Goal: Task Accomplishment & Management: Use online tool/utility

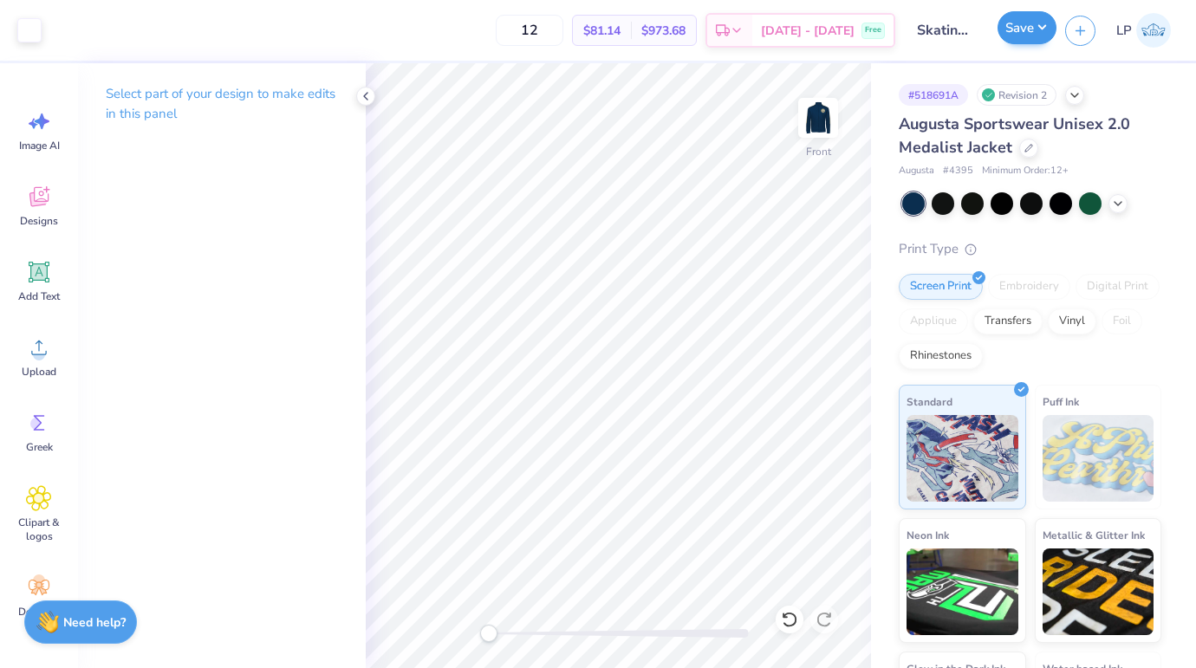
click at [1018, 36] on button "Save" at bounding box center [1026, 27] width 59 height 33
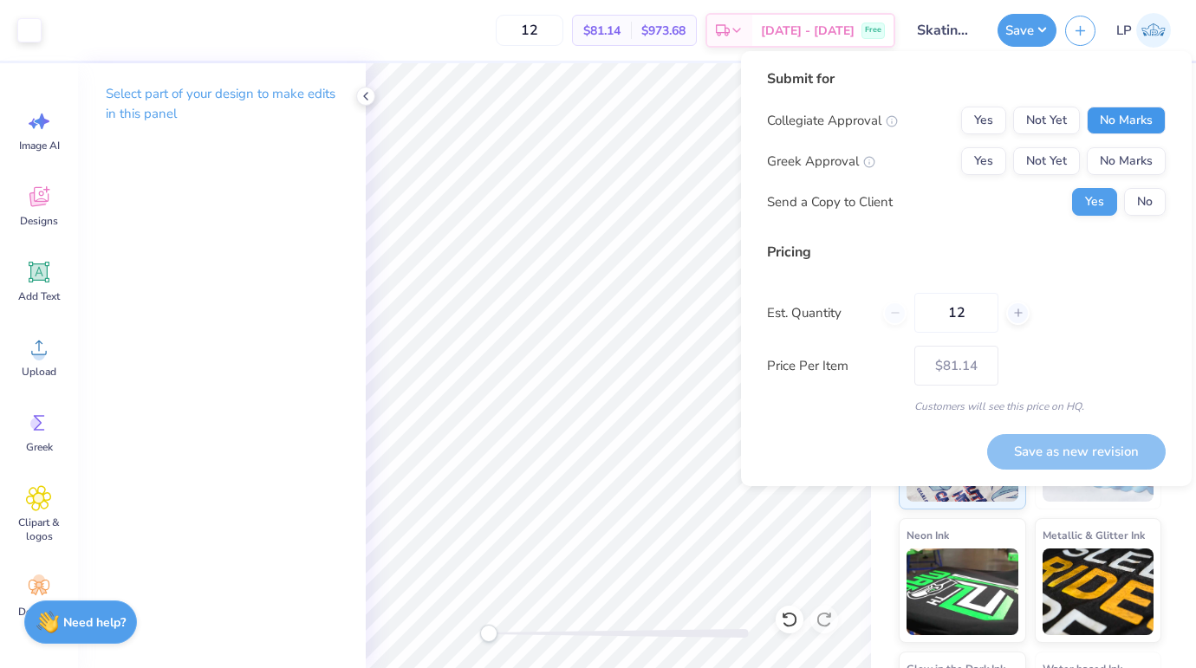
click at [1127, 122] on button "No Marks" at bounding box center [1126, 121] width 79 height 28
click at [1123, 162] on button "No Marks" at bounding box center [1126, 161] width 79 height 28
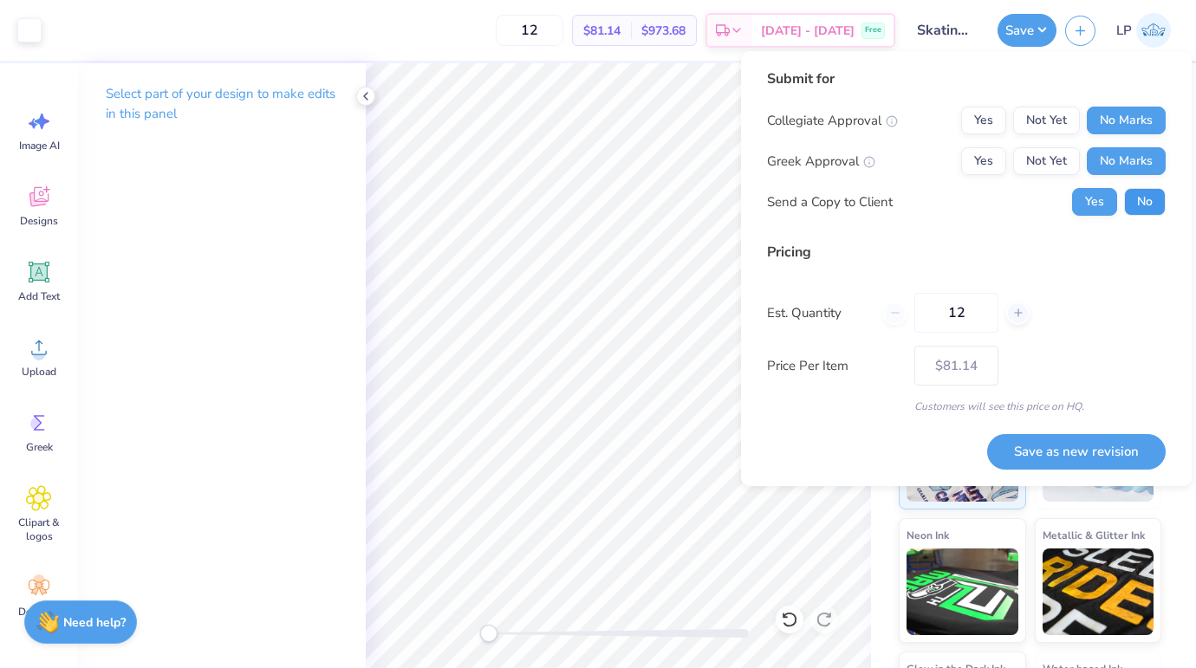
click at [1137, 206] on button "No" at bounding box center [1145, 202] width 42 height 28
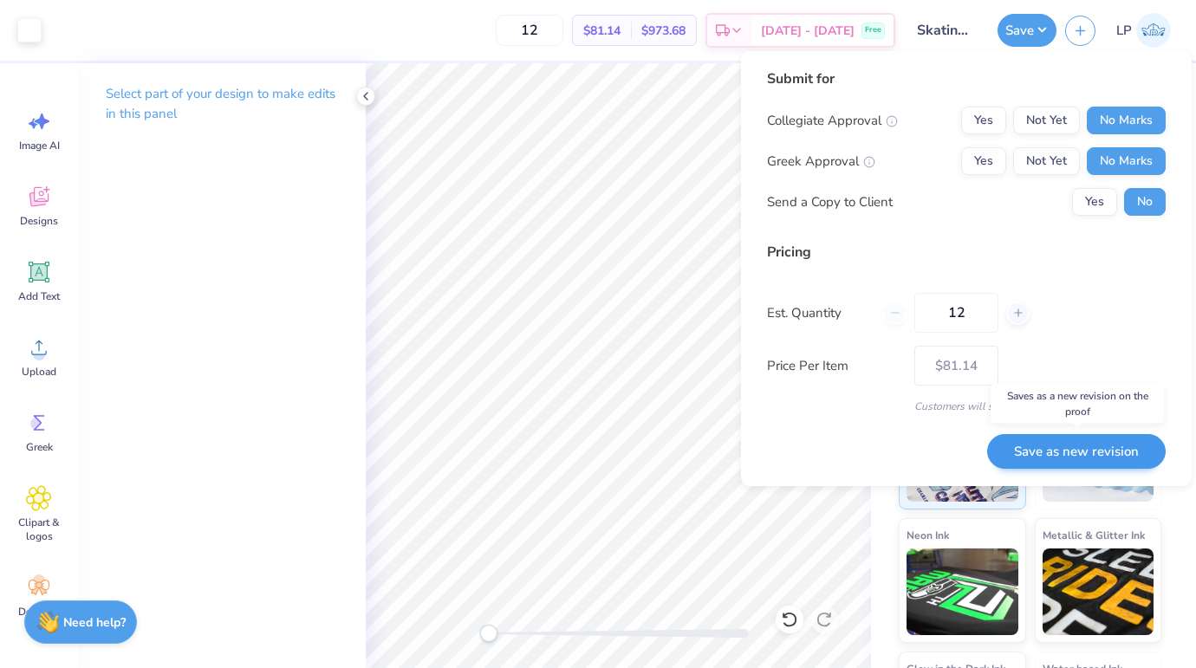
click at [1055, 454] on button "Save as new revision" at bounding box center [1076, 452] width 179 height 36
type input "$81.14"
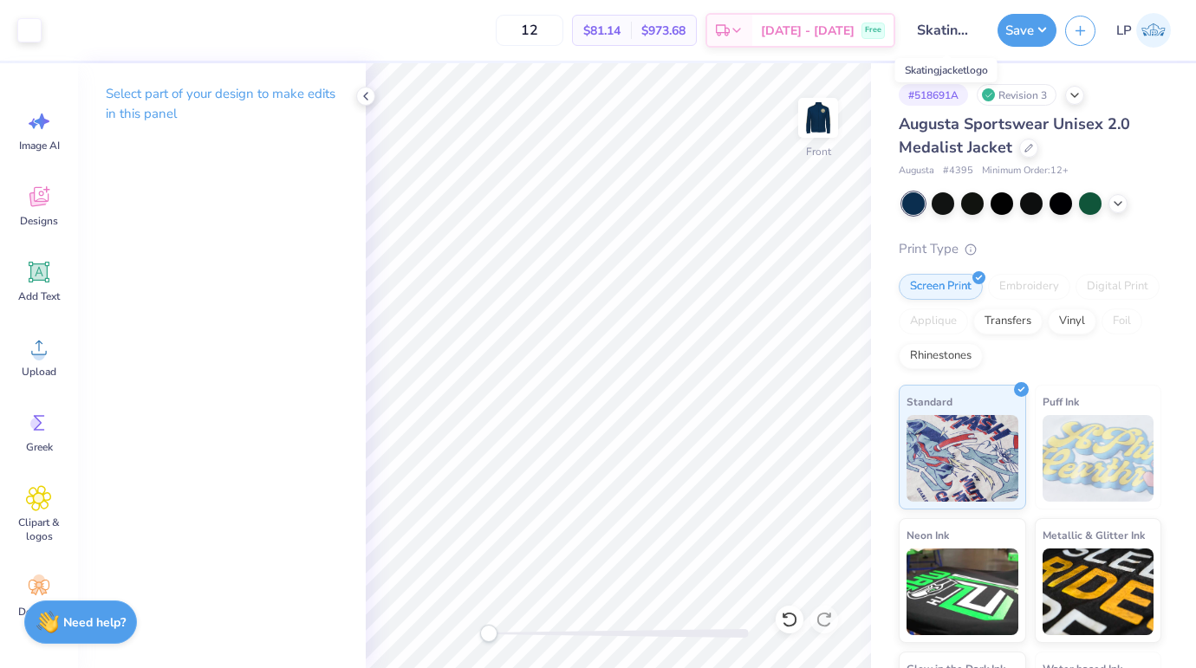
click at [945, 30] on input "Skatingjacketlogo" at bounding box center [946, 30] width 85 height 35
click at [953, 30] on input "Skatingjacketlogo" at bounding box center [946, 30] width 85 height 35
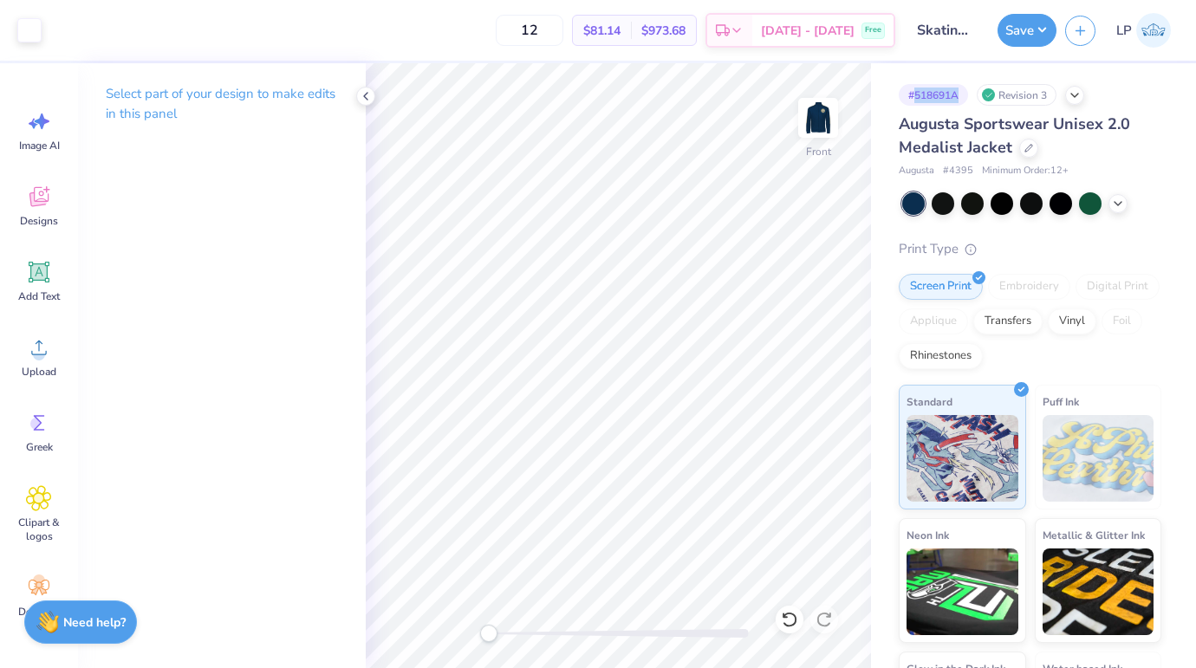
drag, startPoint x: 915, startPoint y: 95, endPoint x: 968, endPoint y: 95, distance: 52.9
click at [968, 95] on div "# 518691A" at bounding box center [933, 95] width 69 height 22
copy div "518691A"
click at [954, 31] on input "Skatingjacketlogo" at bounding box center [946, 30] width 85 height 35
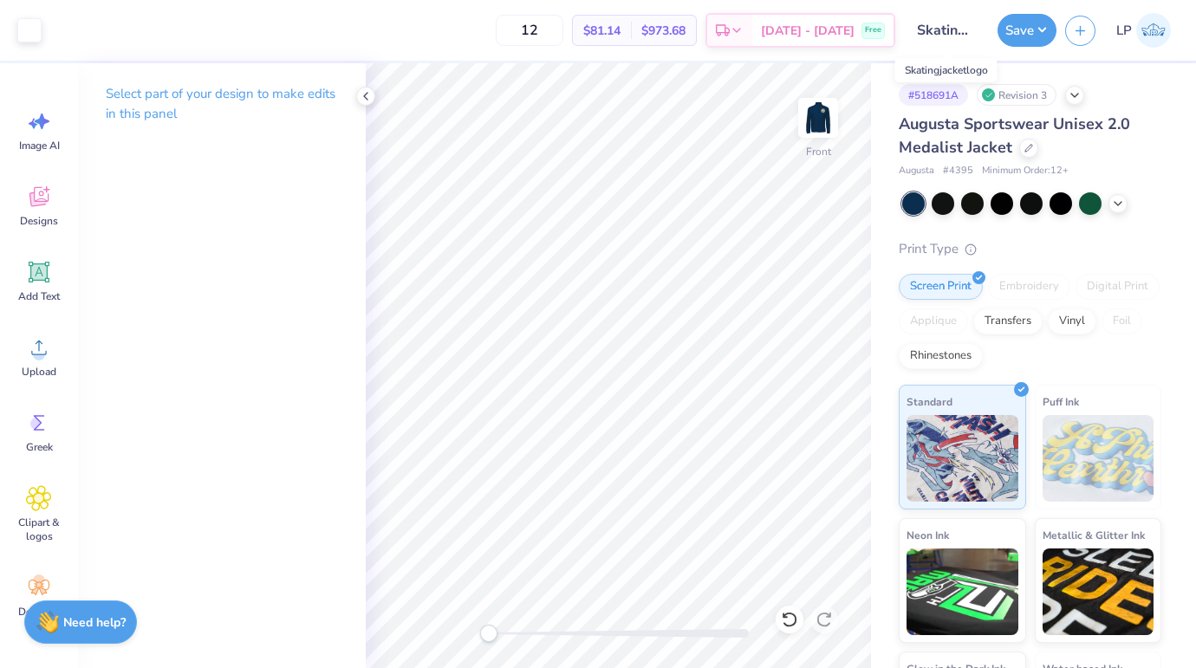
click at [954, 31] on input "Skatingjacketlogo" at bounding box center [946, 30] width 85 height 35
click at [973, 36] on input "Skatingjacketlogo" at bounding box center [946, 30] width 85 height 35
click at [95, 614] on strong "Need help?" at bounding box center [94, 620] width 62 height 16
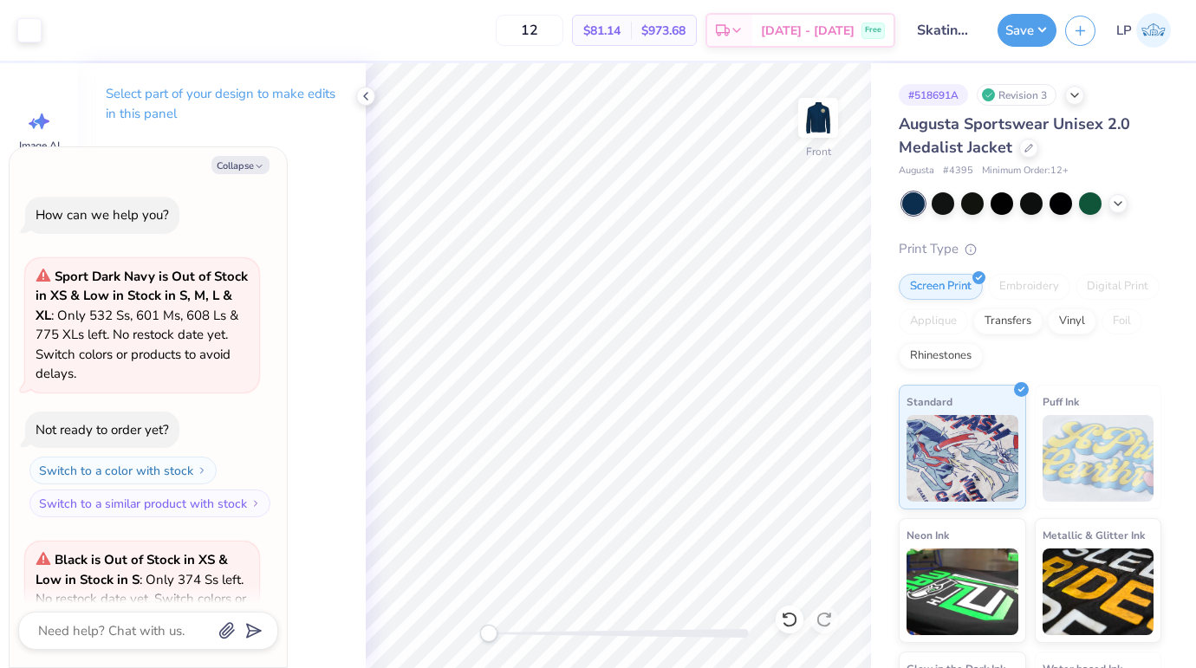
scroll to position [2707, 0]
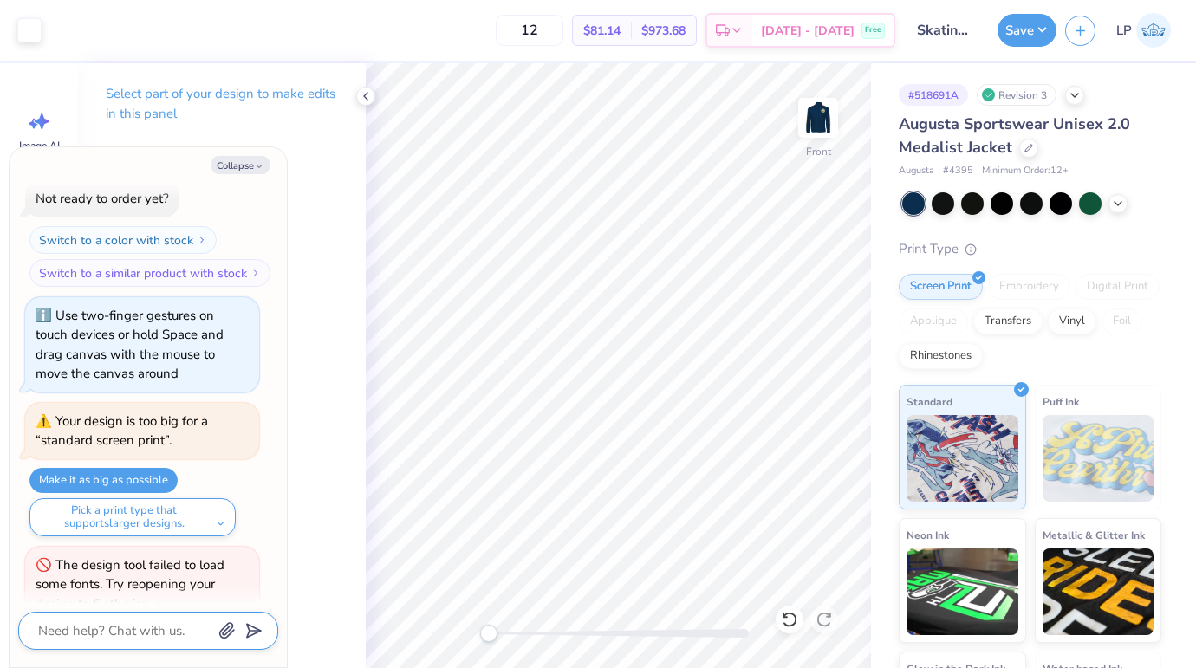
click at [119, 633] on textarea at bounding box center [124, 631] width 176 height 23
type textarea "x"
type textarea "i"
type textarea "x"
type textarea "I"
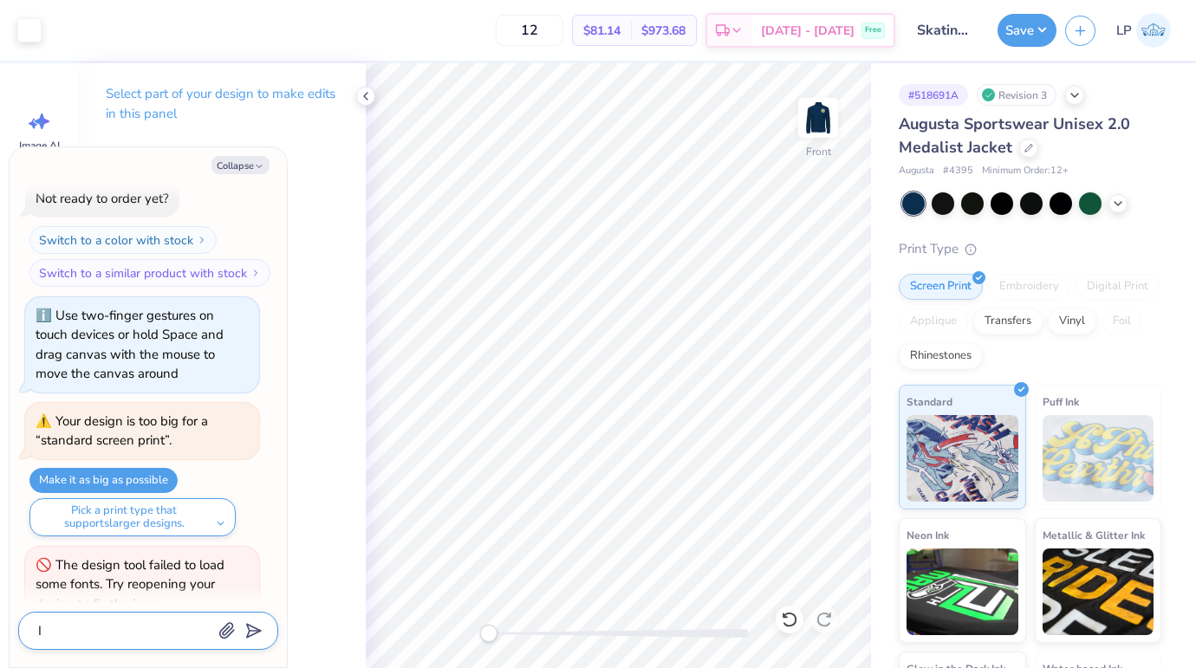
type textarea "x"
type textarea "I c"
type textarea "x"
type textarea "I ca"
type textarea "x"
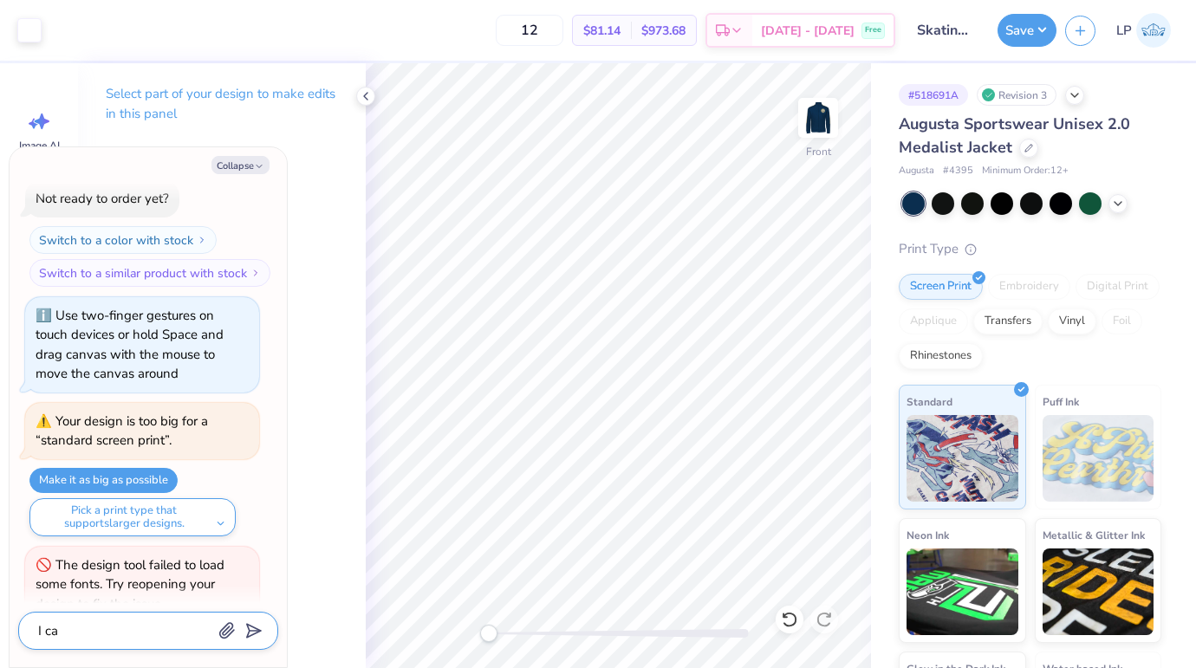
type textarea "I can"
type textarea "x"
type textarea "I cant"
type textarea "x"
type textarea "I cant"
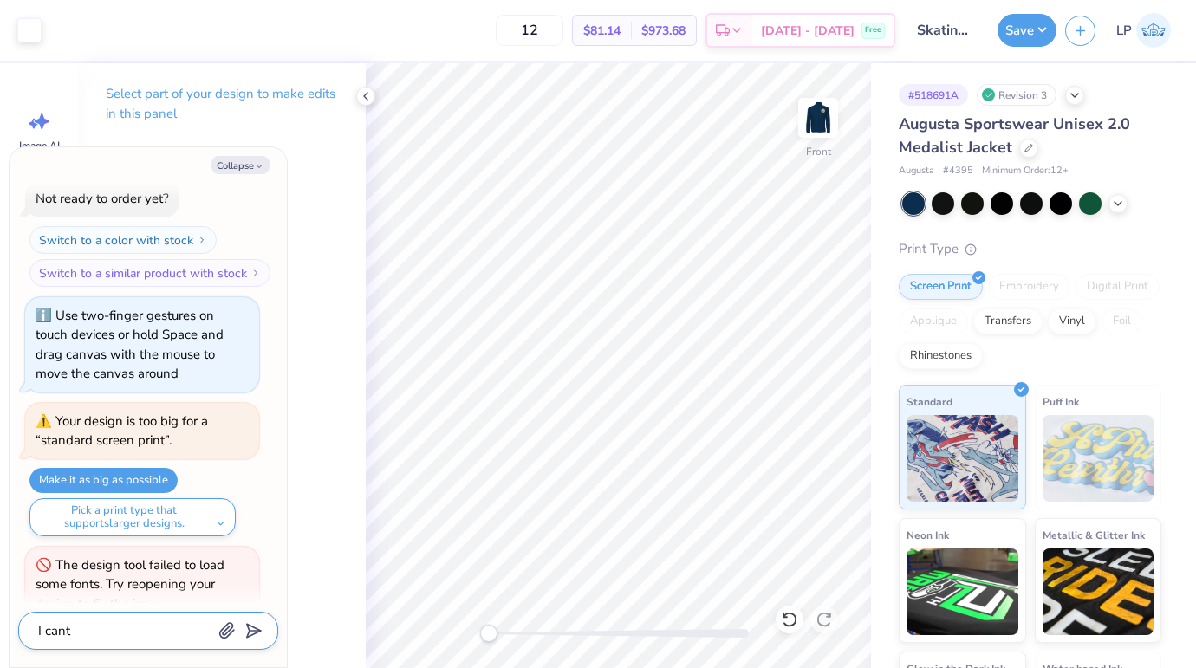
type textarea "x"
type textarea "I cant l"
type textarea "x"
type textarea "I cant li"
type textarea "x"
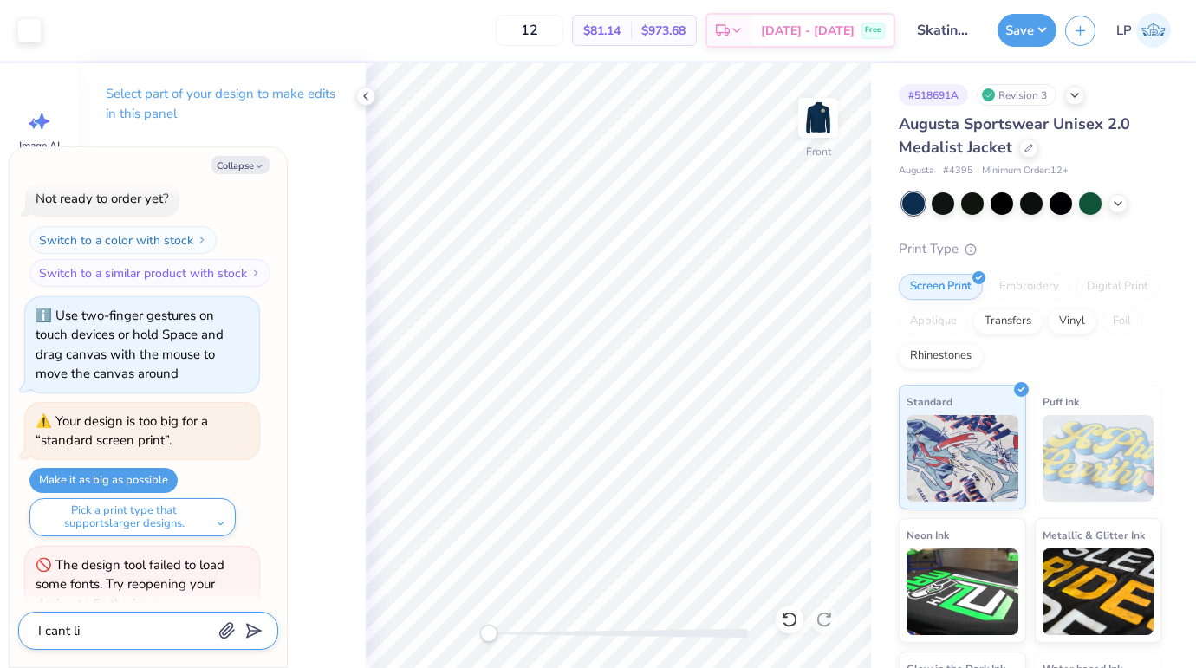
type textarea "I cant lin"
type textarea "x"
type textarea "I cant link"
type textarea "x"
type textarea "I cant link"
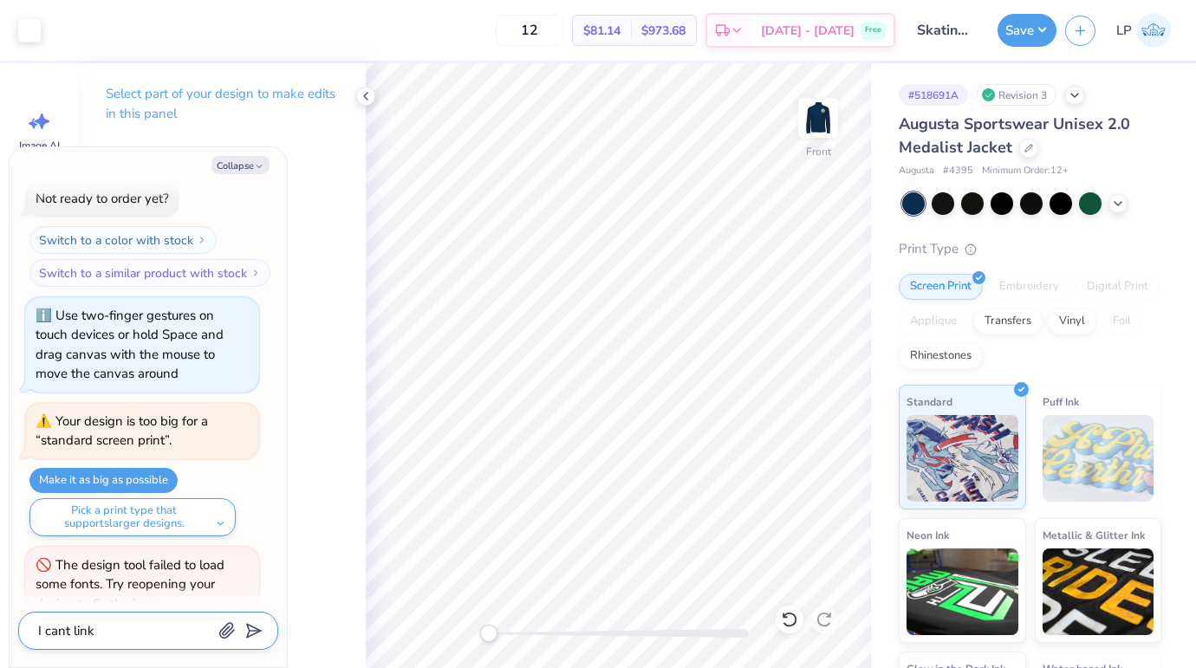
type textarea "x"
type textarea "I cant link t"
type textarea "x"
type textarea "I cant link th"
type textarea "x"
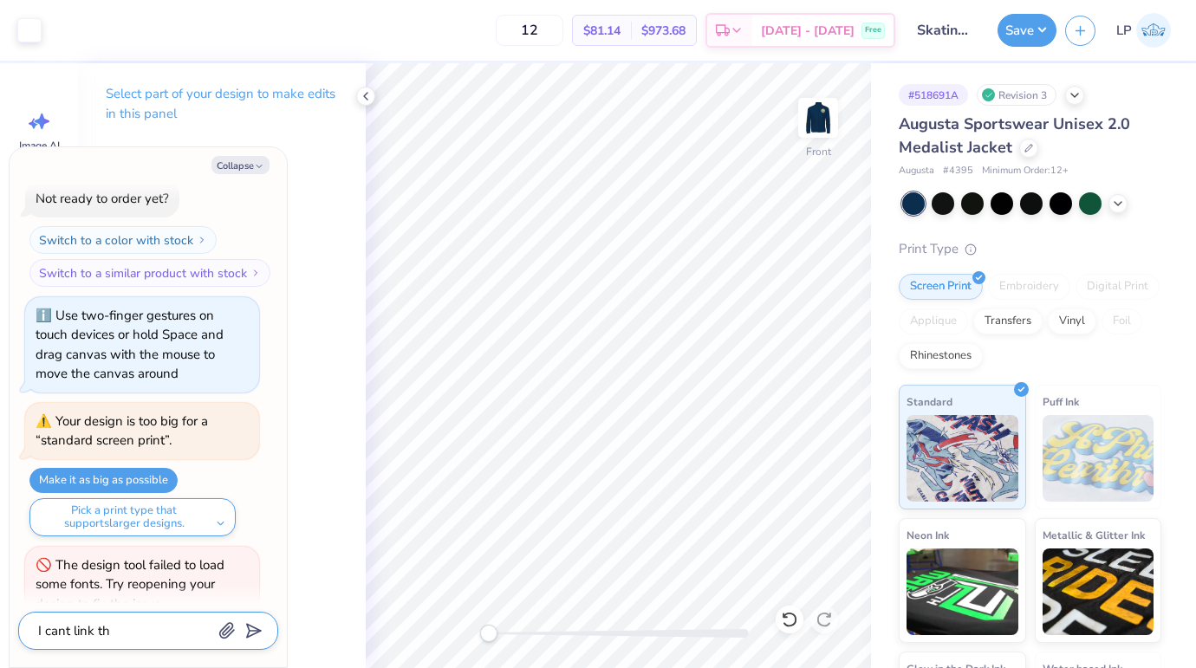
type textarea "I cant link the"
type textarea "x"
type textarea "I cant link the"
type textarea "x"
type textarea "I cant link the p"
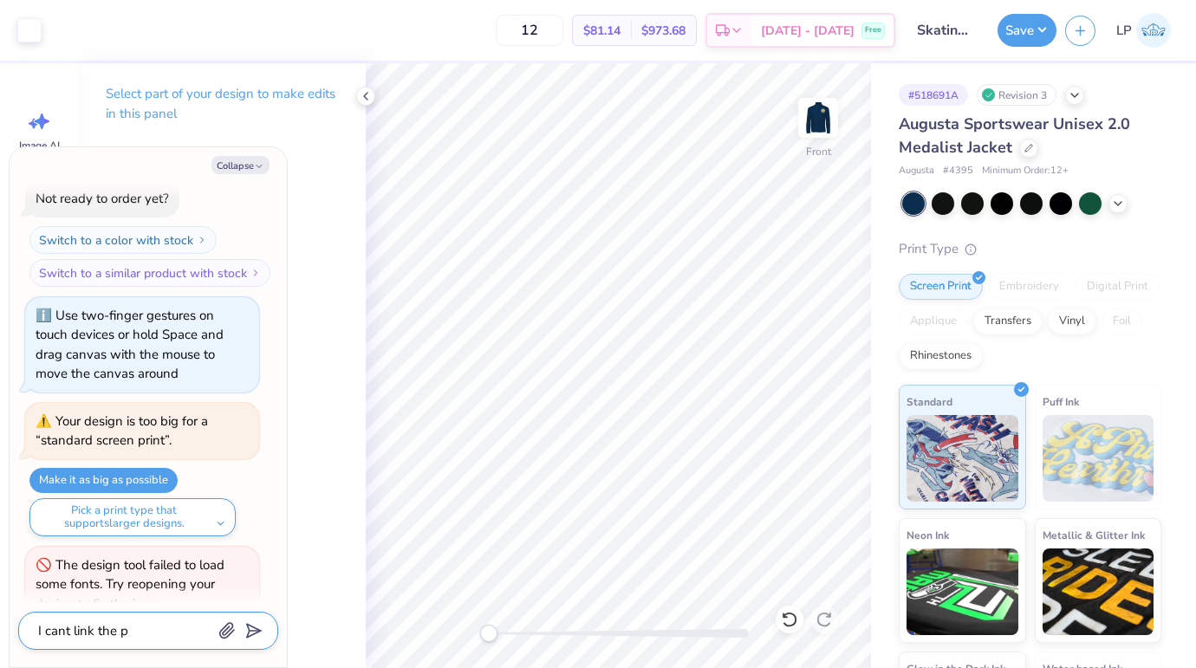
type textarea "x"
type textarea "I cant link the pr"
type textarea "x"
type textarea "I cant link the pro"
type textarea "x"
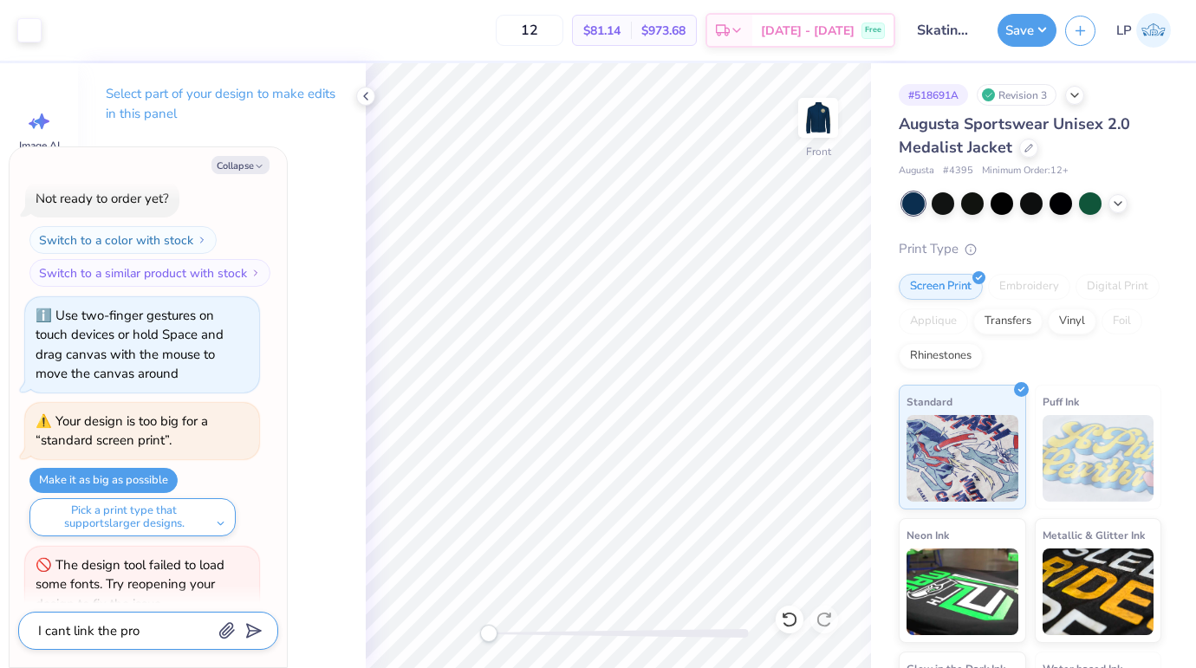
type textarea "I cant link the prof"
type textarea "x"
type textarea "I cant link the proff"
type textarea "x"
type textarea "I cant link the proff"
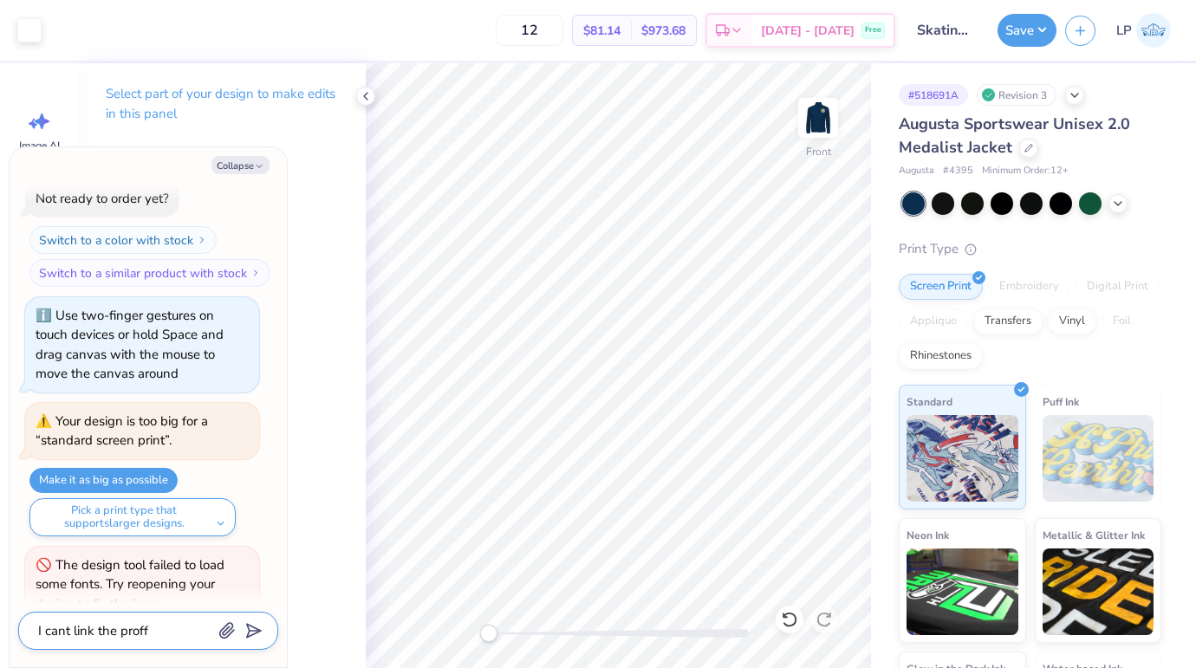
type textarea "x"
type textarea "I cant link the proff w"
type textarea "x"
type textarea "I cant link the proff"
type textarea "x"
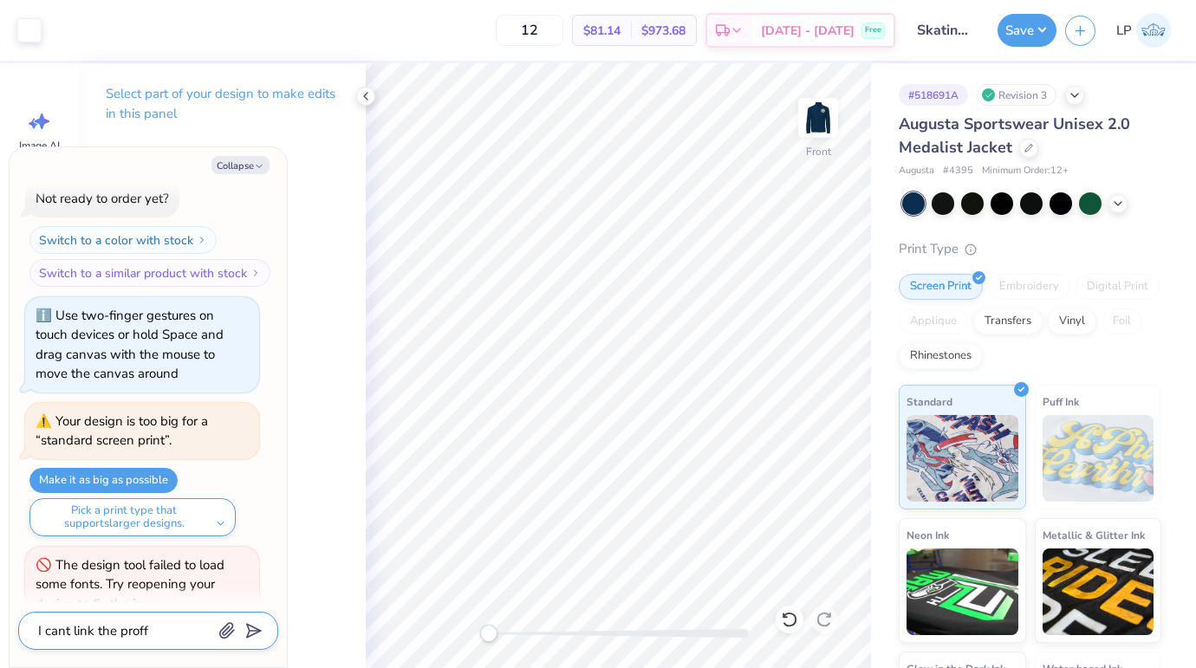
type textarea "I cant link the proff"
type textarea "x"
type textarea "I cant link the prof"
type textarea "x"
type textarea "I cant link the proo"
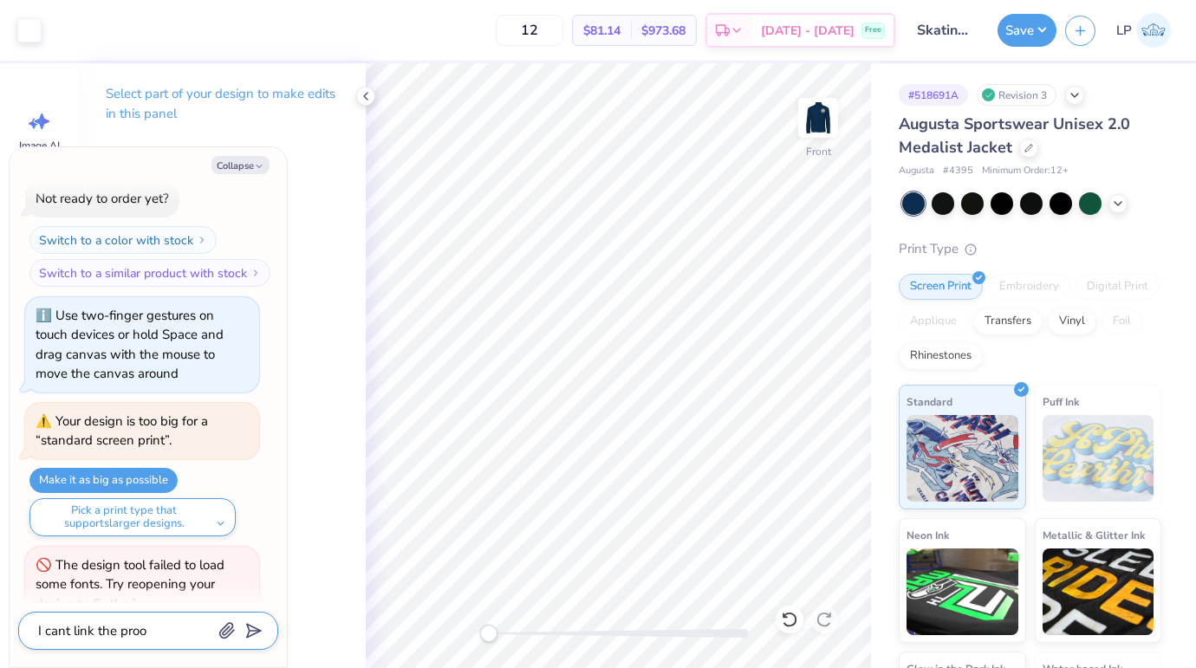
type textarea "x"
type textarea "I cant link the proof"
type textarea "x"
type textarea "I cant link the proof t"
type textarea "x"
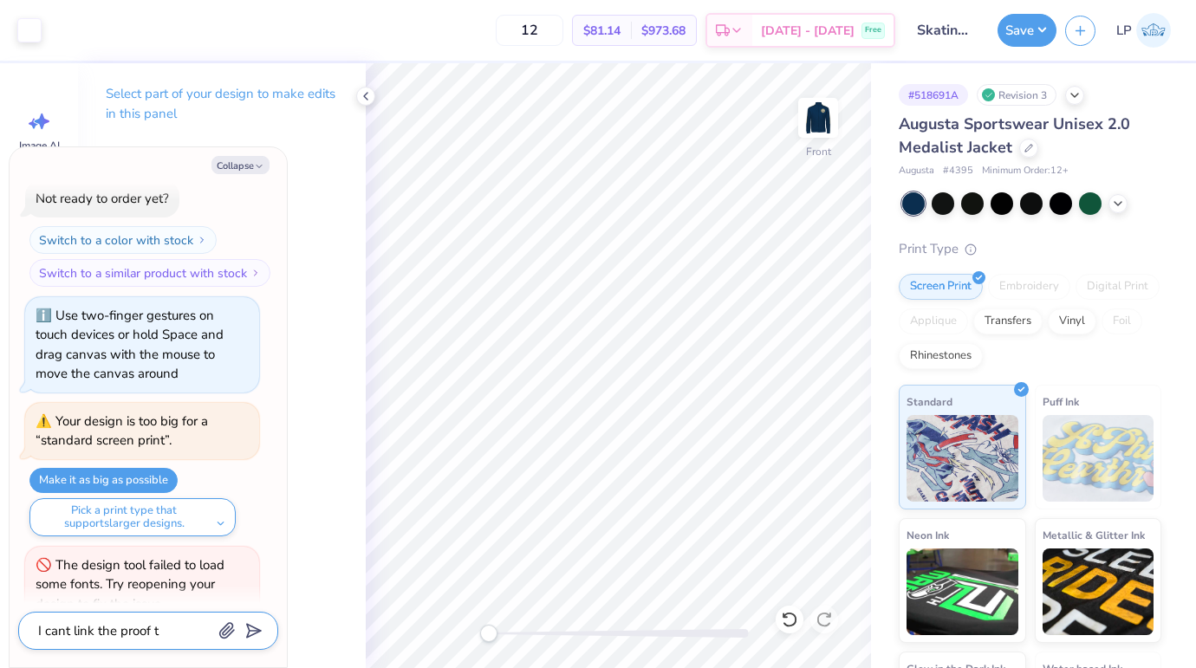
type textarea "I cant link the proof th"
type textarea "x"
type textarea "I cant link the proof t"
type textarea "x"
type textarea "I cant link the proof to"
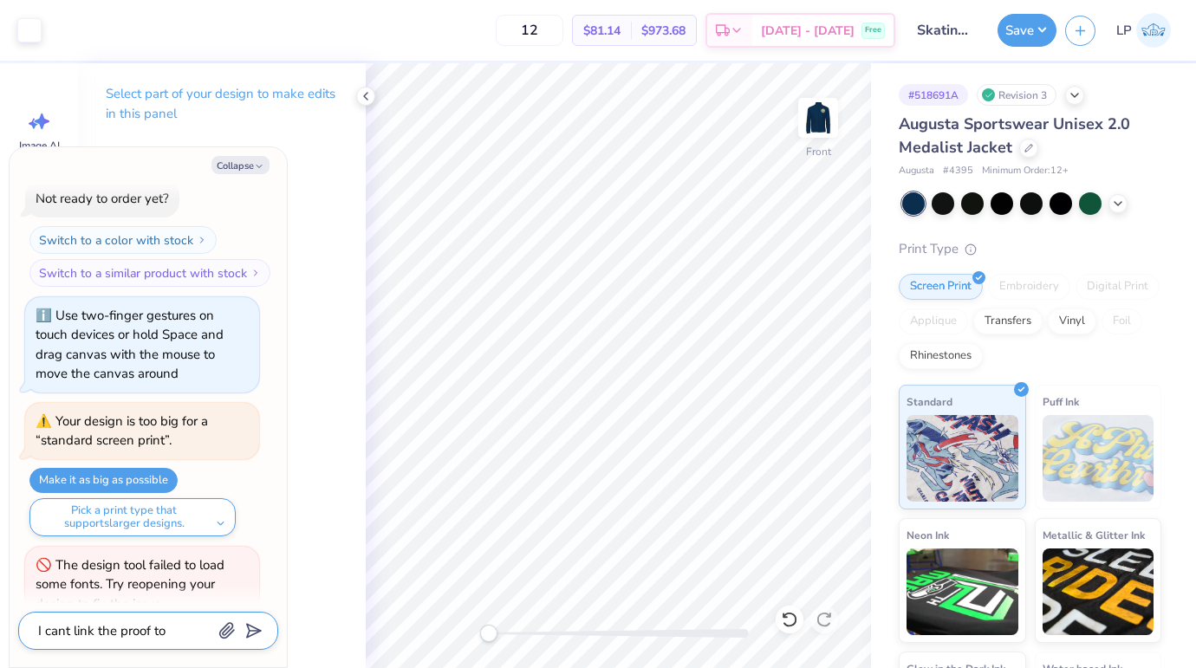
type textarea "x"
type textarea "I cant link the proof to"
type textarea "x"
type textarea "I cant link the proof to m"
type textarea "x"
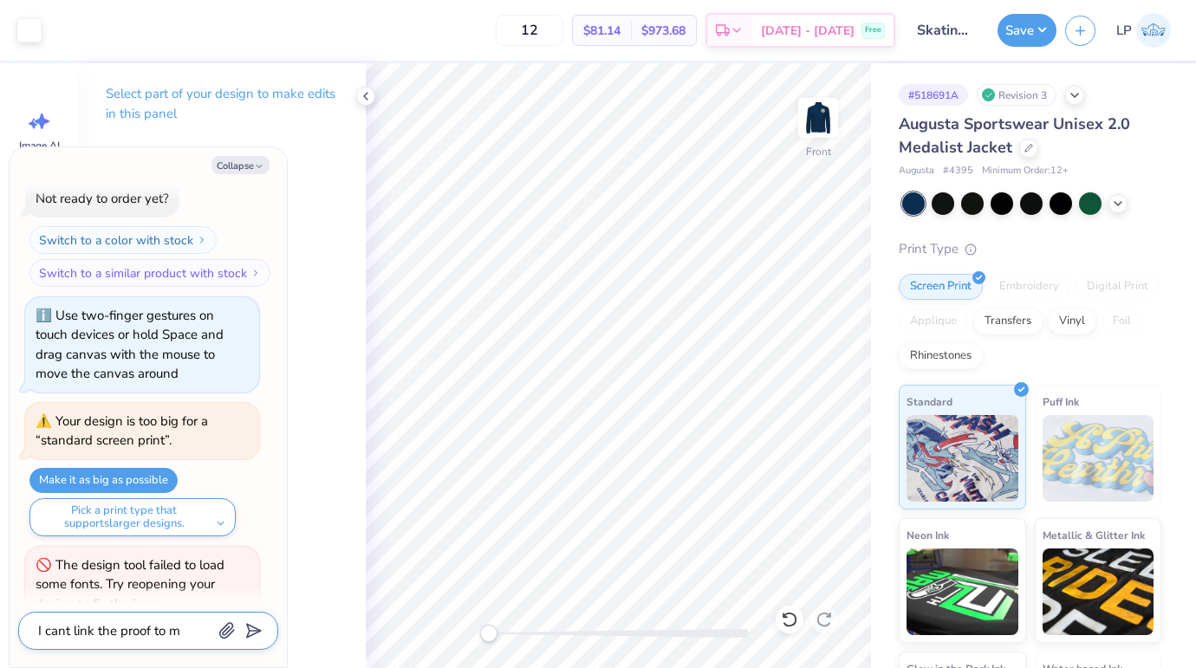
type textarea "I cant link the proof to my"
type textarea "x"
type textarea "I cant link the proof to my"
type textarea "x"
type textarea "I cant link the proof to my o"
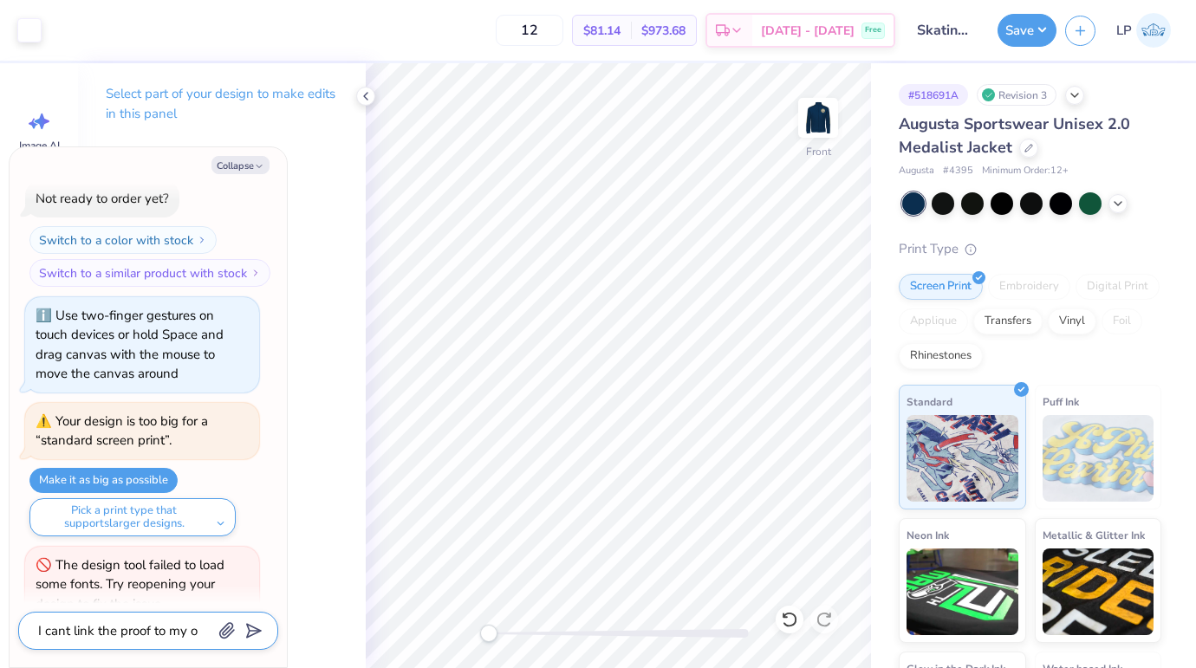
type textarea "x"
type textarea "I cant link the proof to my or"
type textarea "x"
type textarea "I cant link the proof to my ord"
type textarea "x"
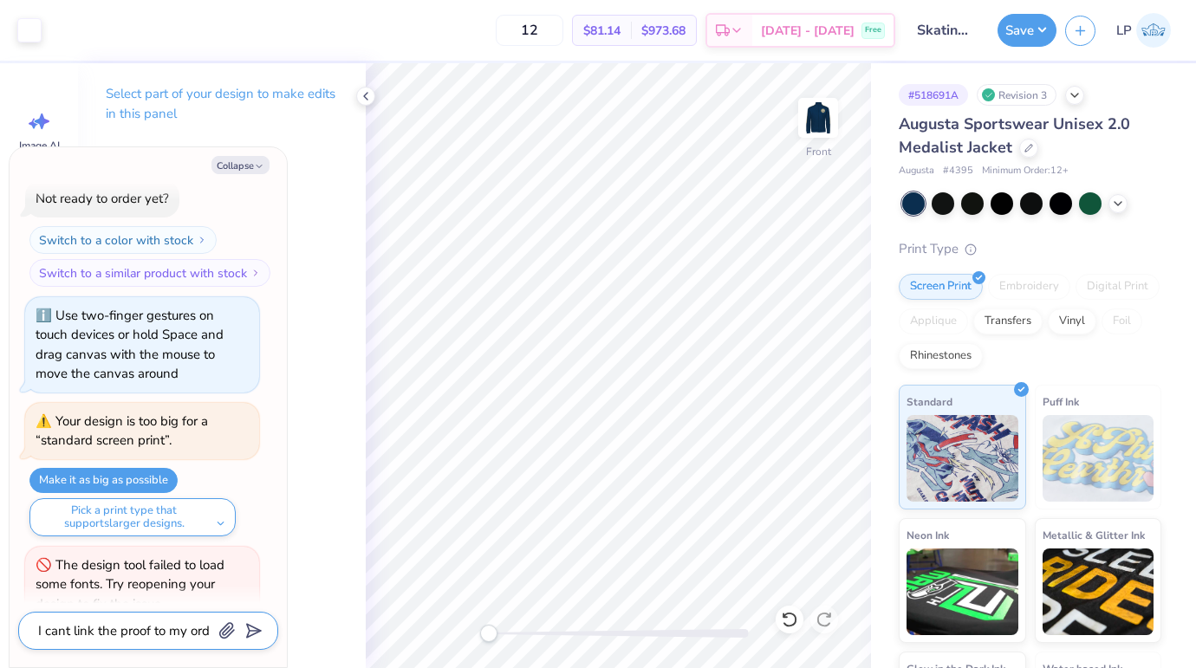
type textarea "I cant link the proof to my orde"
type textarea "x"
type textarea "I cant link the proof to my order"
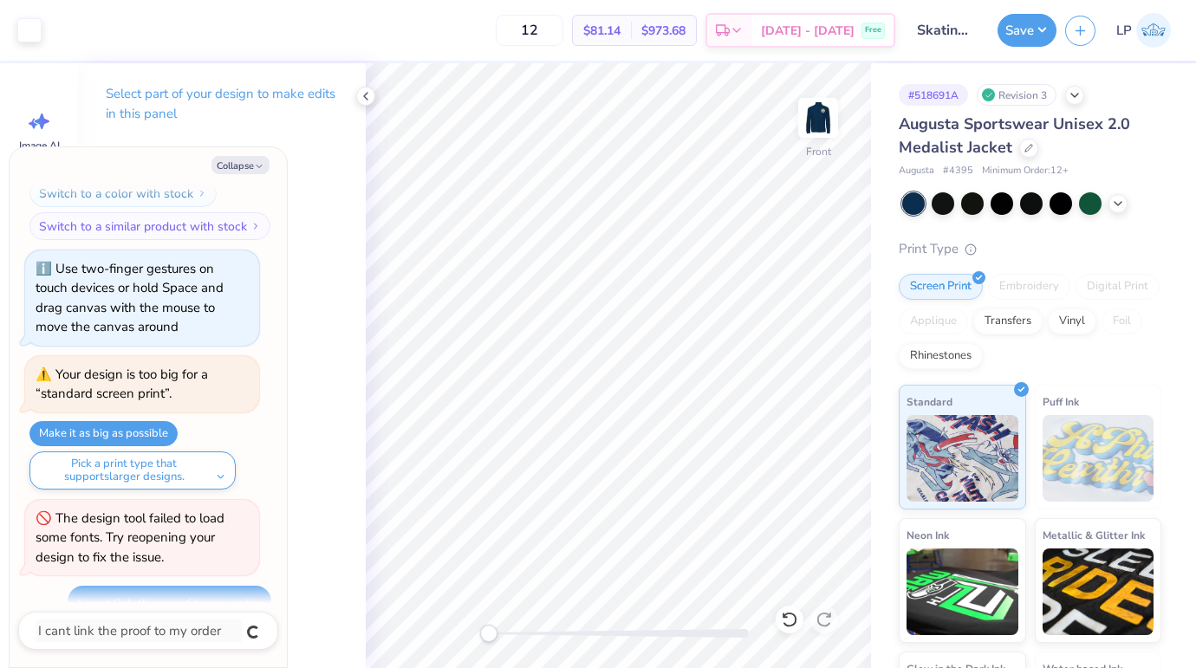
type textarea "x"
click at [257, 159] on button "Collapse" at bounding box center [240, 165] width 58 height 18
type textarea "x"
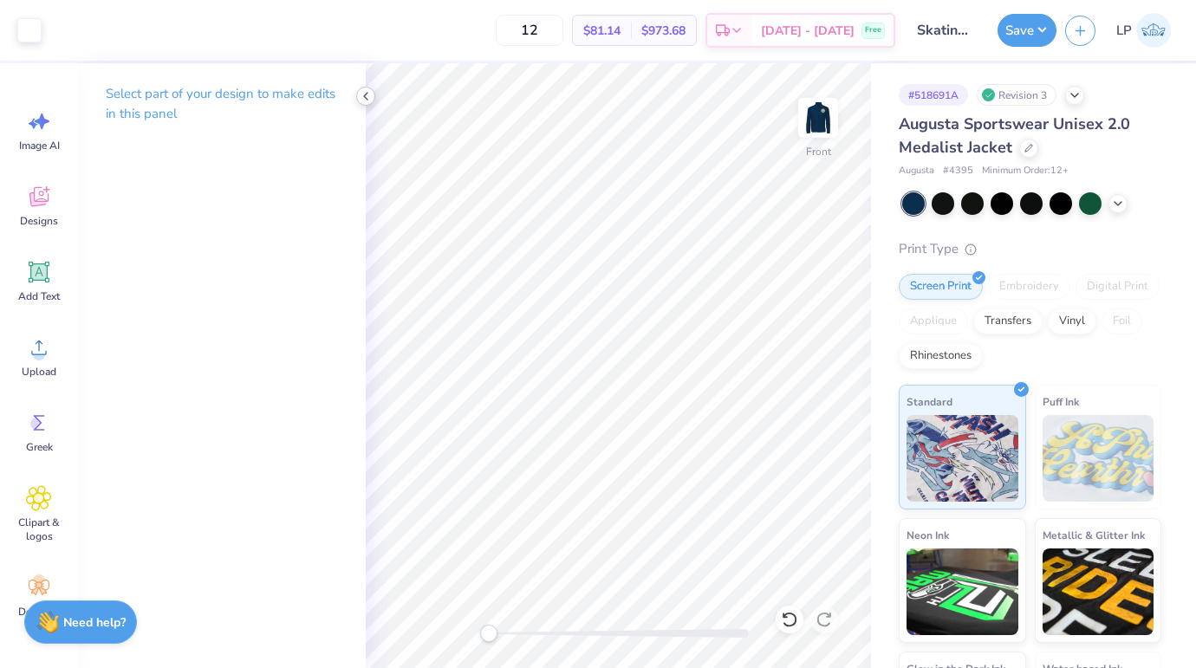
click at [360, 100] on icon at bounding box center [366, 96] width 14 height 14
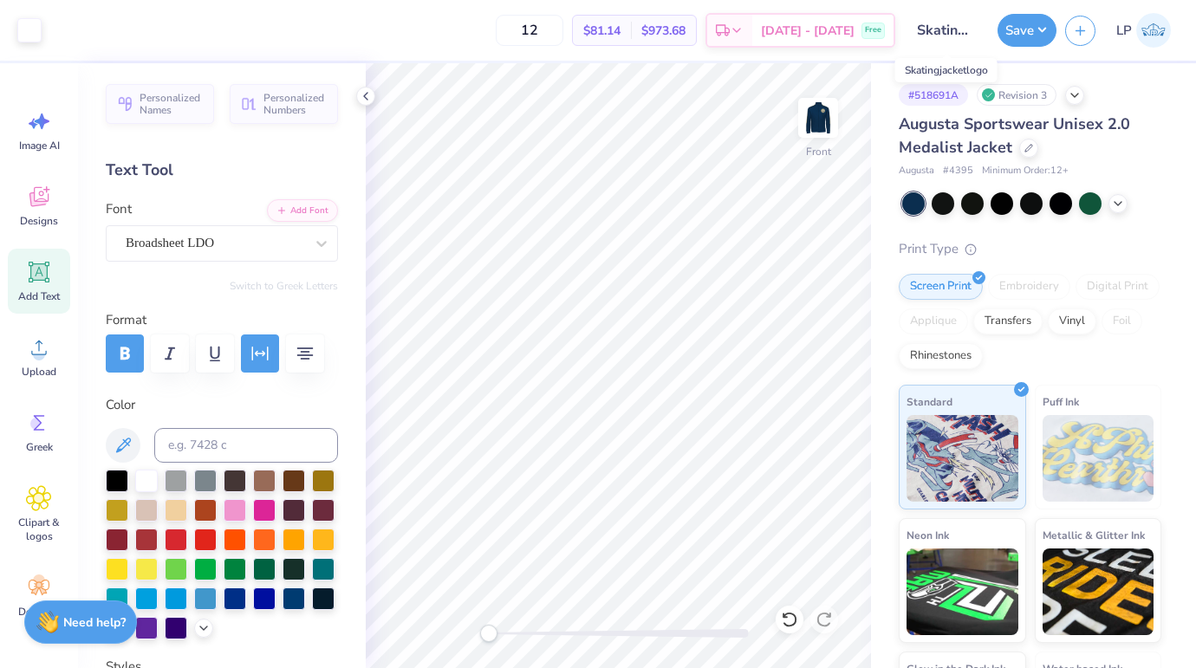
click at [948, 30] on input "Skatingjacketlogo" at bounding box center [946, 30] width 85 height 35
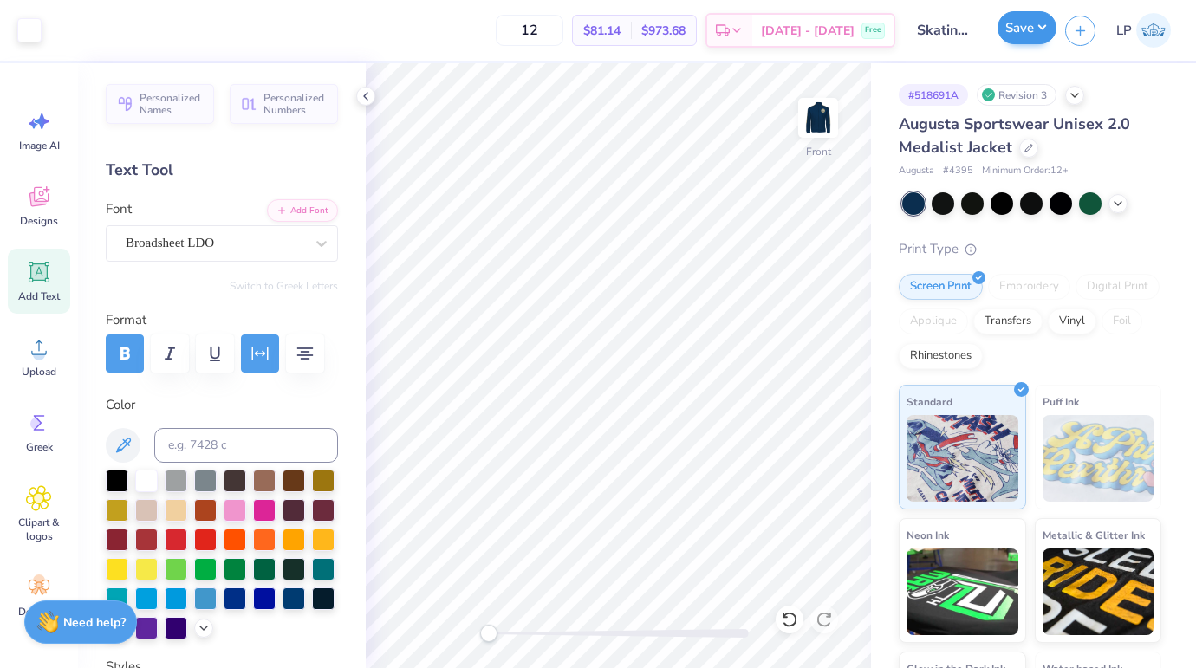
click at [1038, 30] on button "Save" at bounding box center [1026, 27] width 59 height 33
drag, startPoint x: 900, startPoint y: 170, endPoint x: 972, endPoint y: 170, distance: 72.8
click at [972, 170] on div "Augusta # 4395 Minimum Order: 12 +" at bounding box center [1030, 171] width 263 height 15
copy div "Augusta # 4395"
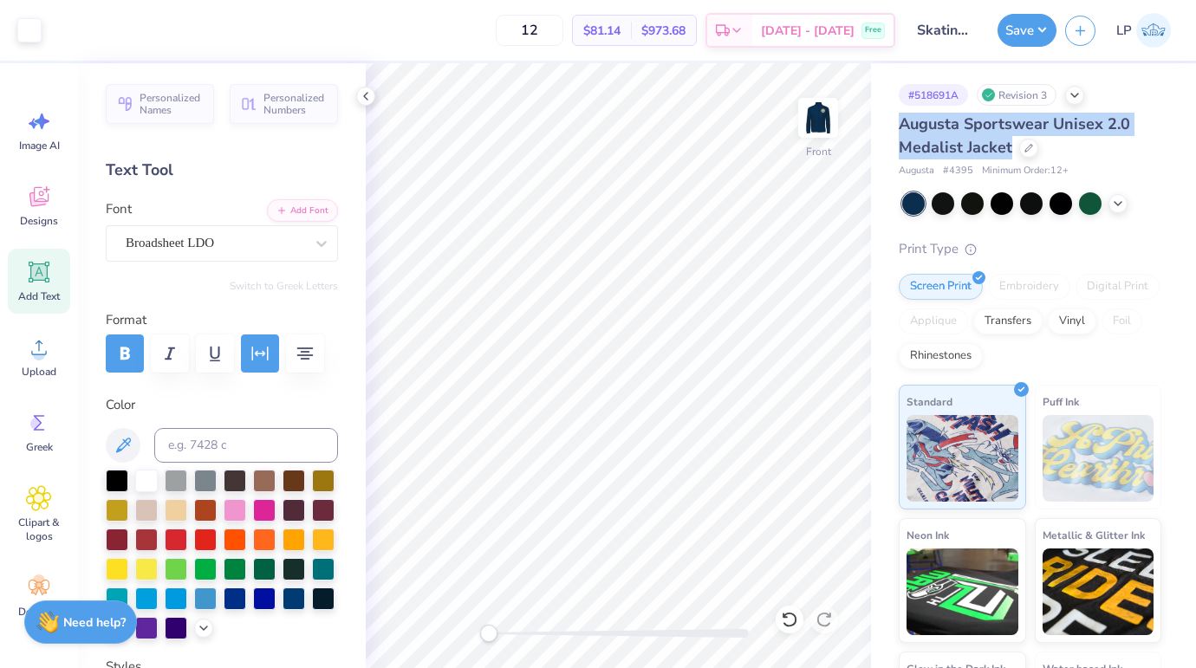
drag, startPoint x: 902, startPoint y: 127, endPoint x: 1018, endPoint y: 157, distance: 119.8
click at [1018, 157] on div "Augusta Sportswear Unisex 2.0 Medalist Jacket" at bounding box center [1030, 136] width 263 height 47
copy span "Augusta Sportswear Unisex 2.0 Medalist Jacket"
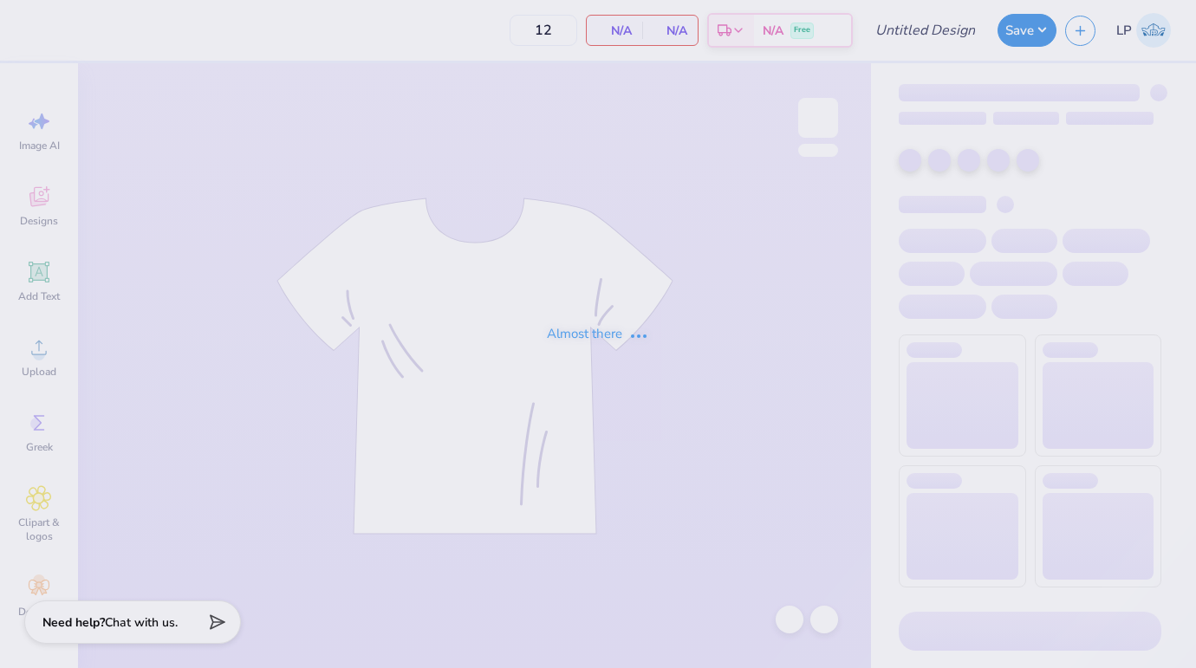
type input "Skatingjacketlogo"
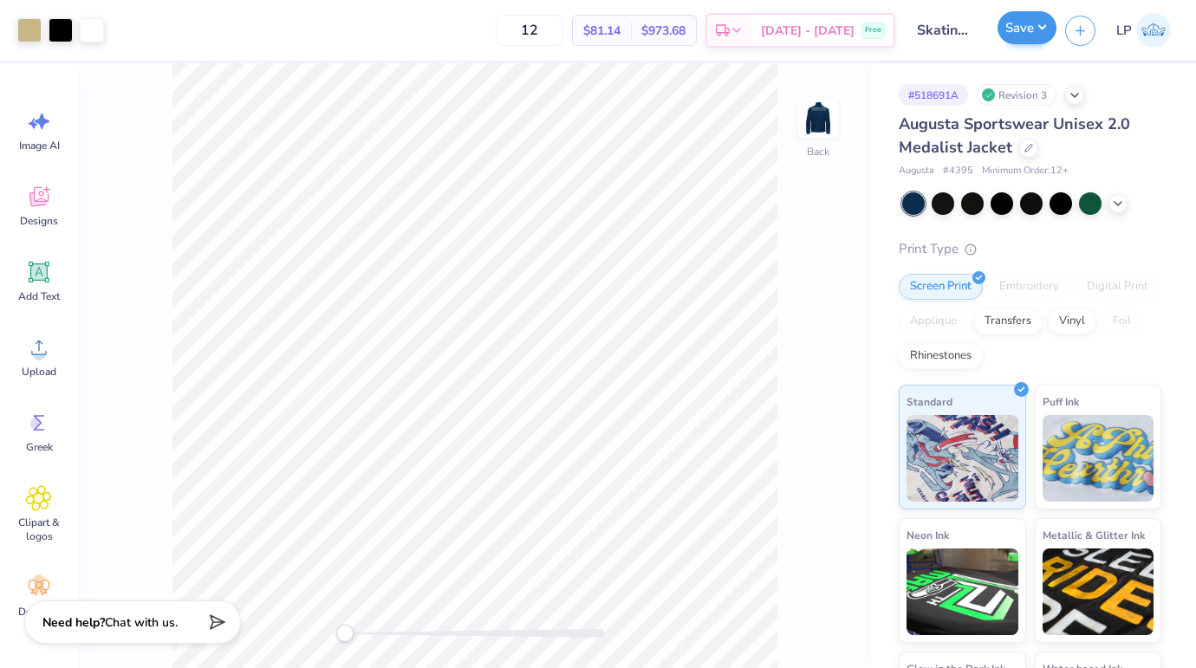
click at [1032, 29] on button "Save" at bounding box center [1026, 27] width 59 height 33
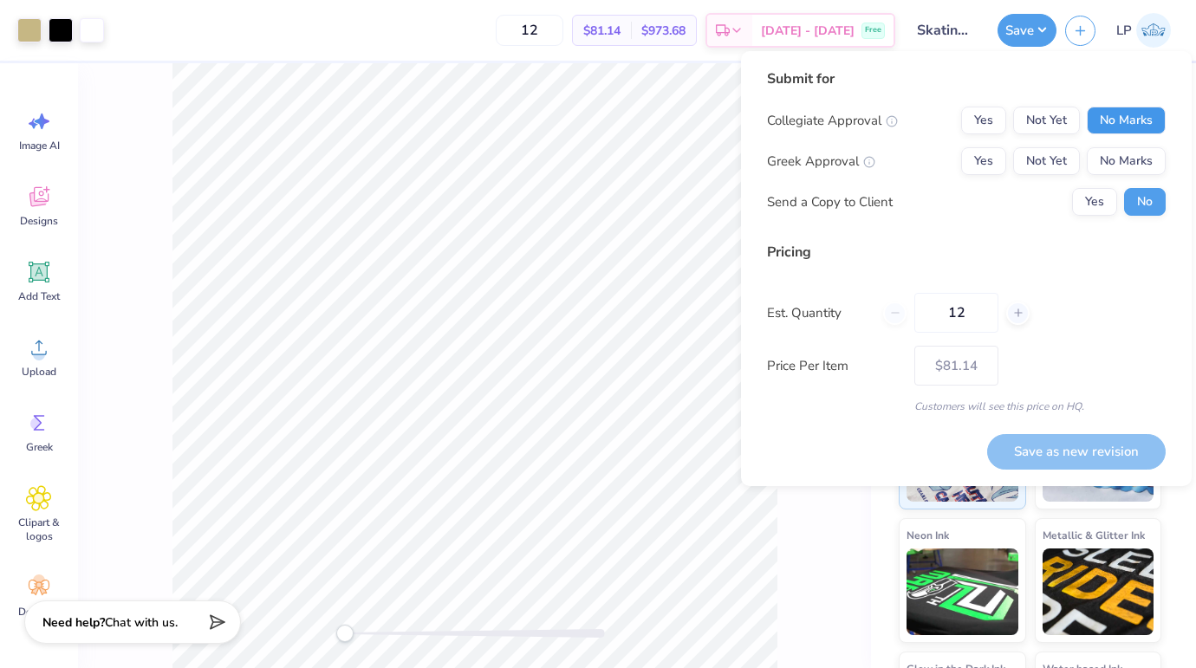
click at [1116, 123] on button "No Marks" at bounding box center [1126, 121] width 79 height 28
click at [1119, 162] on button "No Marks" at bounding box center [1126, 161] width 79 height 28
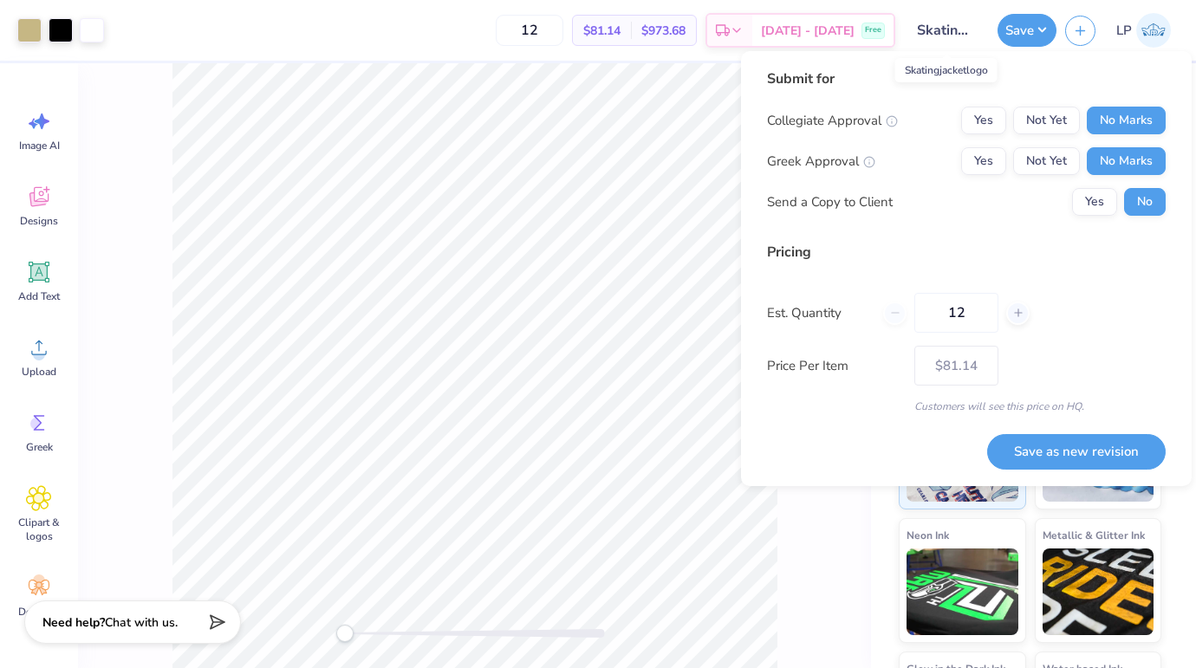
click at [952, 28] on input "Skatingjacketlogo" at bounding box center [946, 30] width 85 height 35
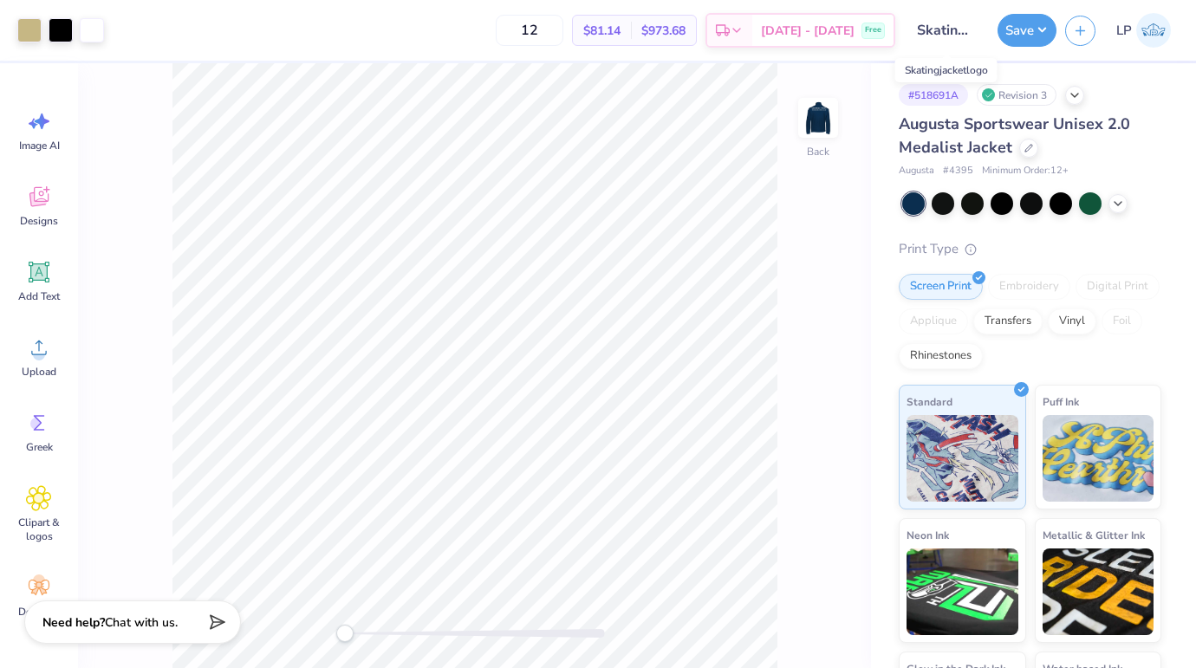
click at [954, 32] on input "Skatingjacketlogo" at bounding box center [946, 30] width 85 height 35
click at [965, 35] on input "Skatingjacketlogo" at bounding box center [946, 30] width 85 height 35
click at [952, 31] on input "Skatingjacketlogo" at bounding box center [946, 30] width 85 height 35
click at [921, 31] on input "Skatingjacketlogo" at bounding box center [946, 30] width 85 height 35
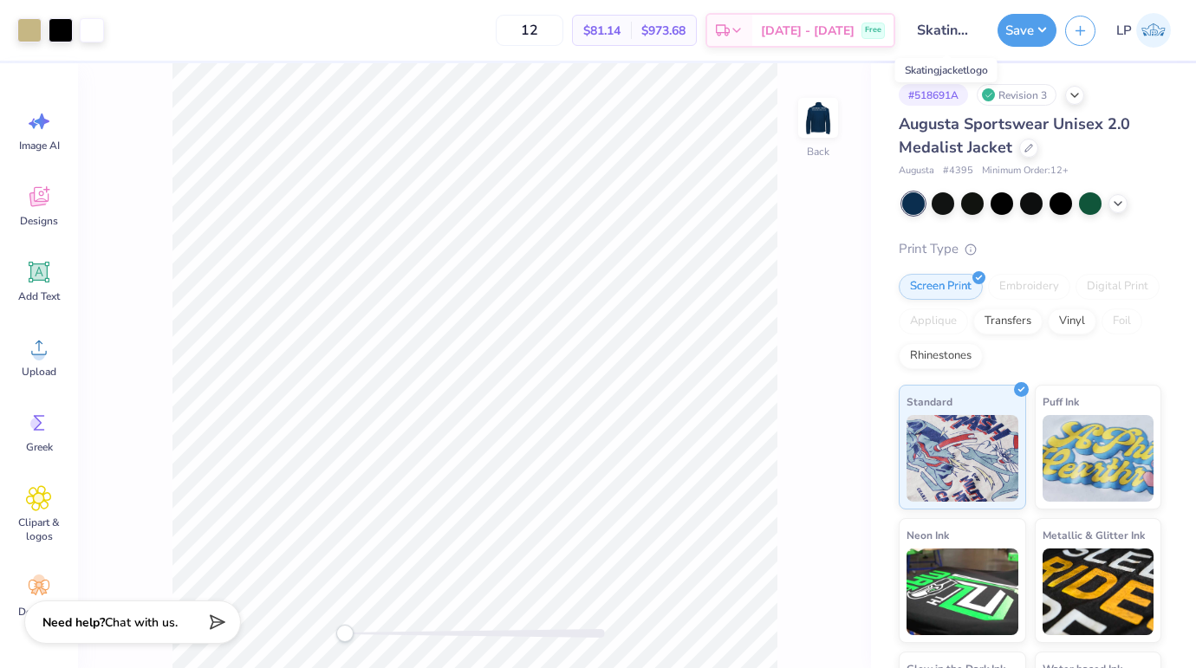
click at [921, 31] on input "Skatingjacketlogo" at bounding box center [946, 30] width 85 height 35
click at [943, 32] on input "Skatingjacketlogo" at bounding box center [946, 30] width 85 height 35
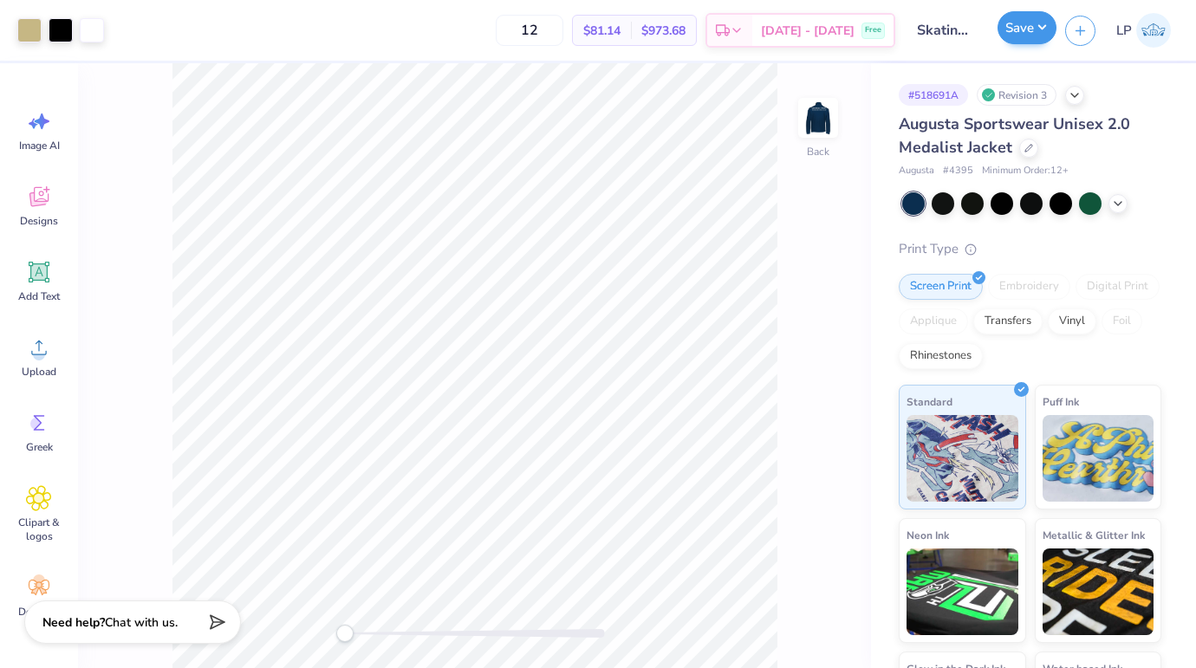
click at [1010, 25] on button "Save" at bounding box center [1026, 27] width 59 height 33
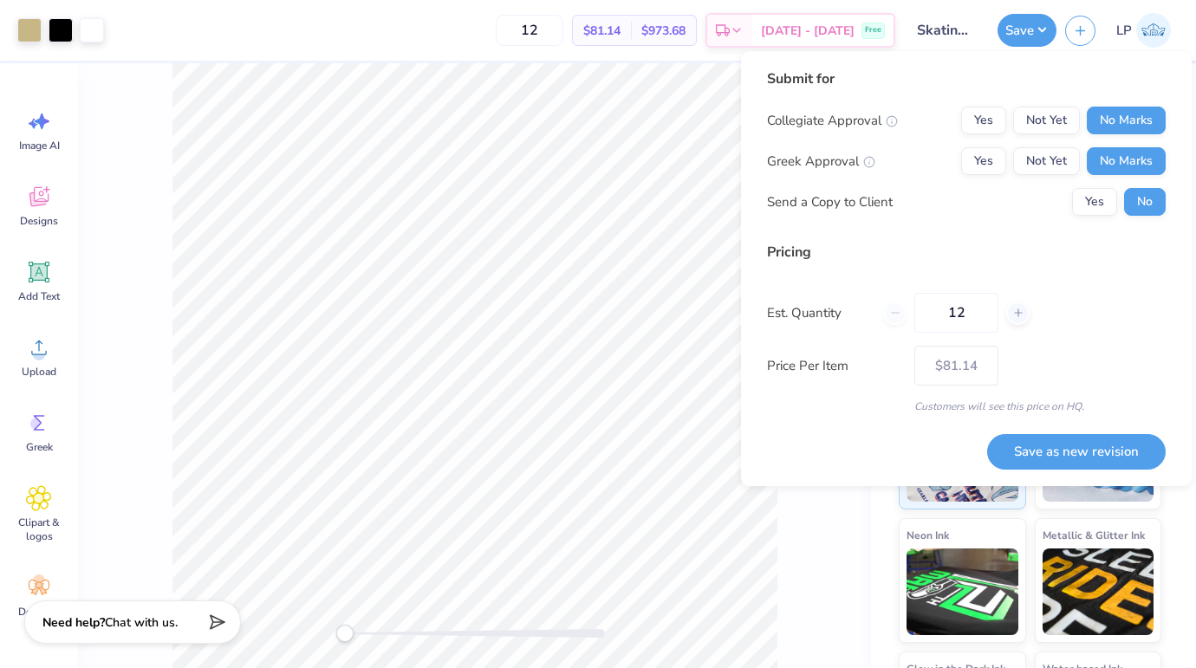
click at [893, 318] on div "12" at bounding box center [956, 313] width 146 height 40
click at [1065, 445] on button "Save as new revision" at bounding box center [1076, 452] width 179 height 36
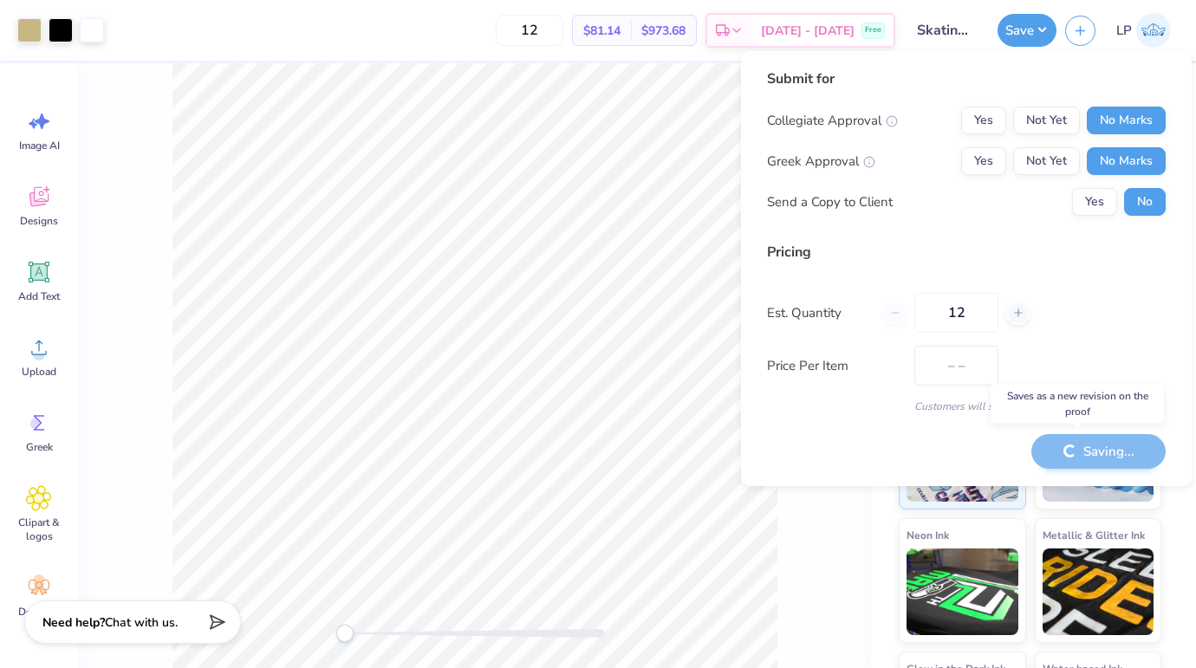
type input "$81.14"
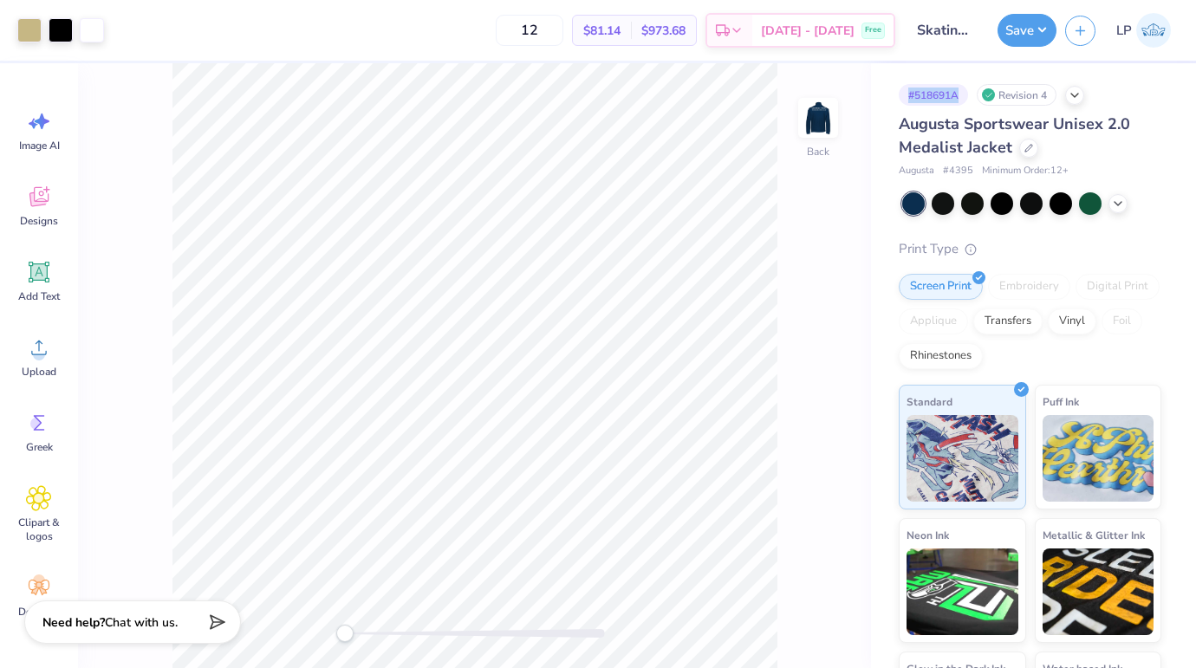
drag, startPoint x: 911, startPoint y: 94, endPoint x: 960, endPoint y: 94, distance: 49.4
click at [961, 94] on div "# 518691A" at bounding box center [933, 95] width 69 height 22
click at [1078, 93] on polyline at bounding box center [1074, 93] width 7 height 3
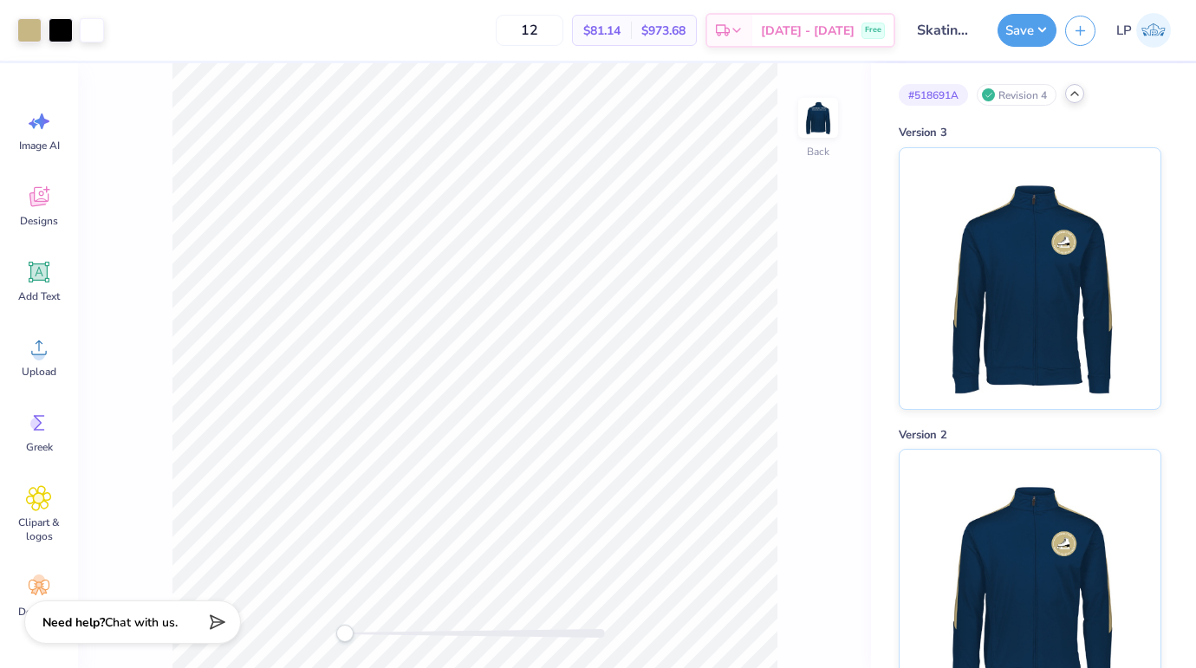
click at [1079, 91] on icon at bounding box center [1075, 94] width 14 height 14
